Goal: Information Seeking & Learning: Learn about a topic

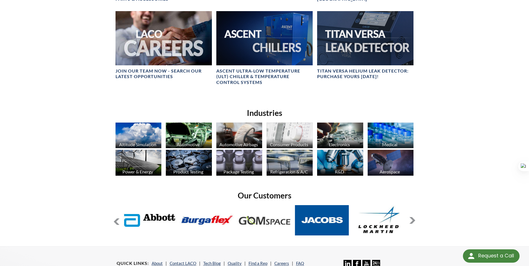
scroll to position [329, 0]
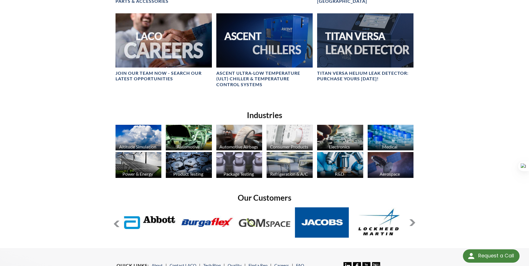
click at [141, 165] on img at bounding box center [138, 165] width 46 height 26
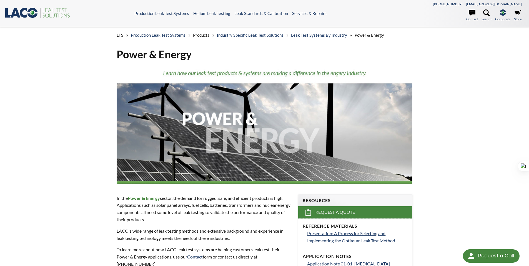
select select "Widget de traducción de idiomas"
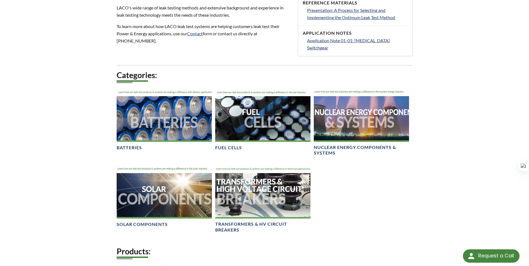
scroll to position [187, 0]
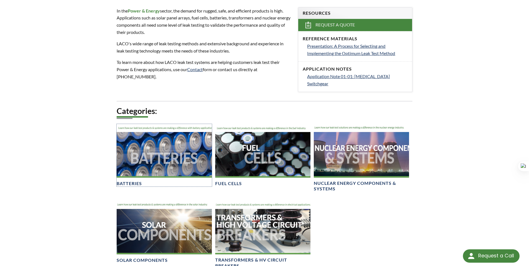
click at [177, 150] on div at bounding box center [164, 151] width 95 height 54
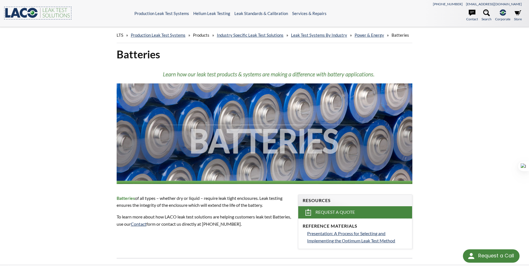
click at [26, 12] on icon ".st0{fill:#193661;} .st1{fill:url(#SVGID_1_);} .st2{fill:#46883F;} .st3{fill:no…" at bounding box center [37, 12] width 67 height 11
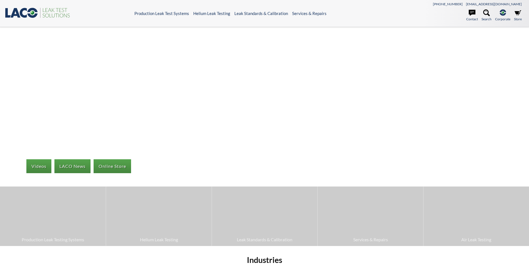
select select "Widget de traducción de idiomas"
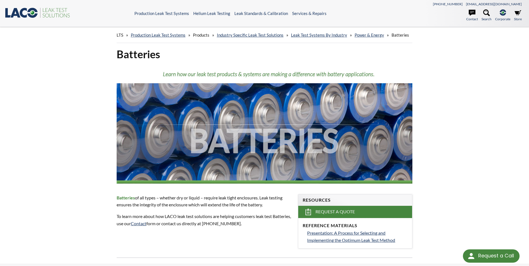
select select "Widget de traducción de idiomas"
